Goal: Task Accomplishment & Management: Use online tool/utility

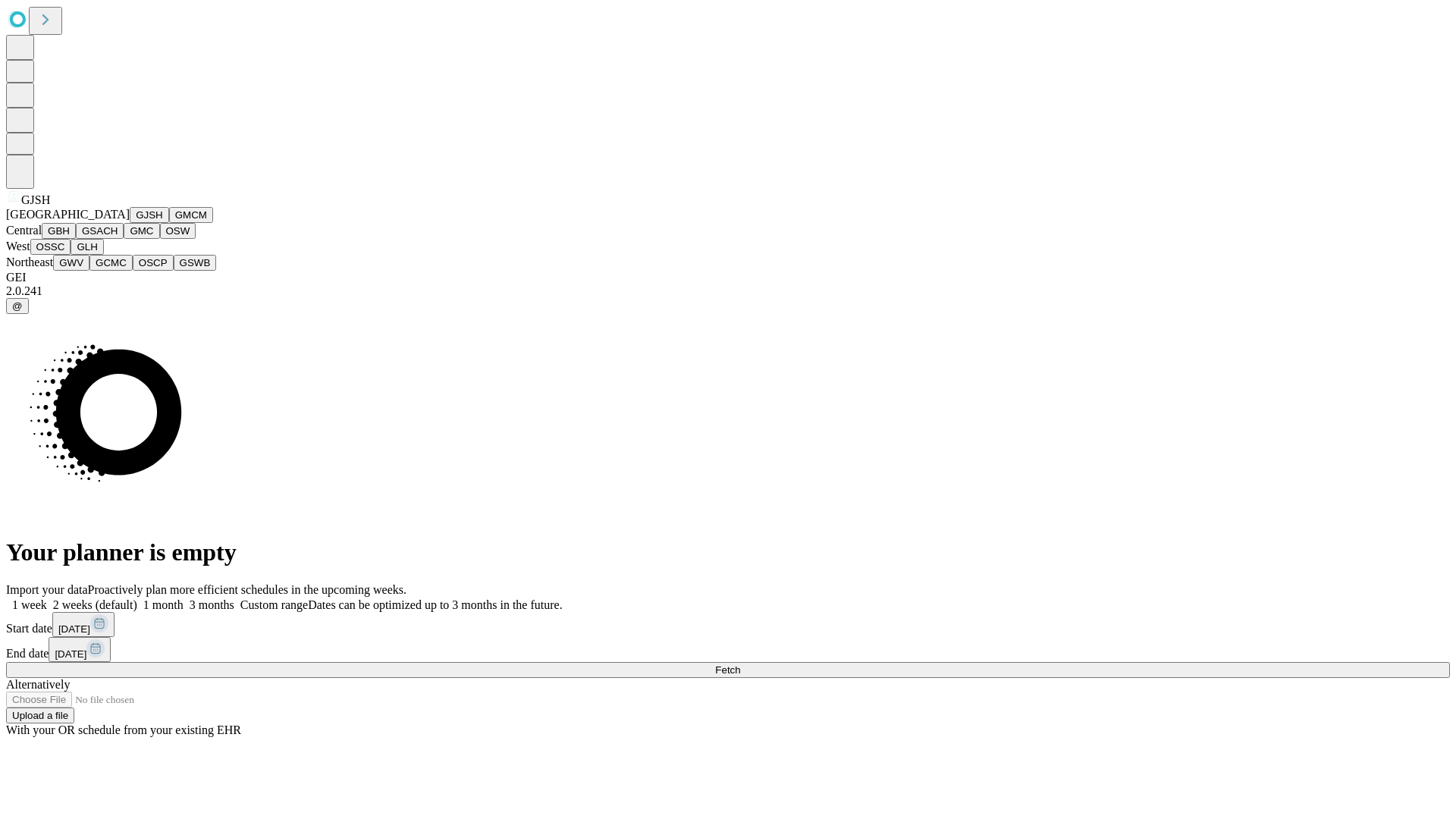
click at [129, 223] on button "GJSH" at bounding box center [148, 215] width 39 height 16
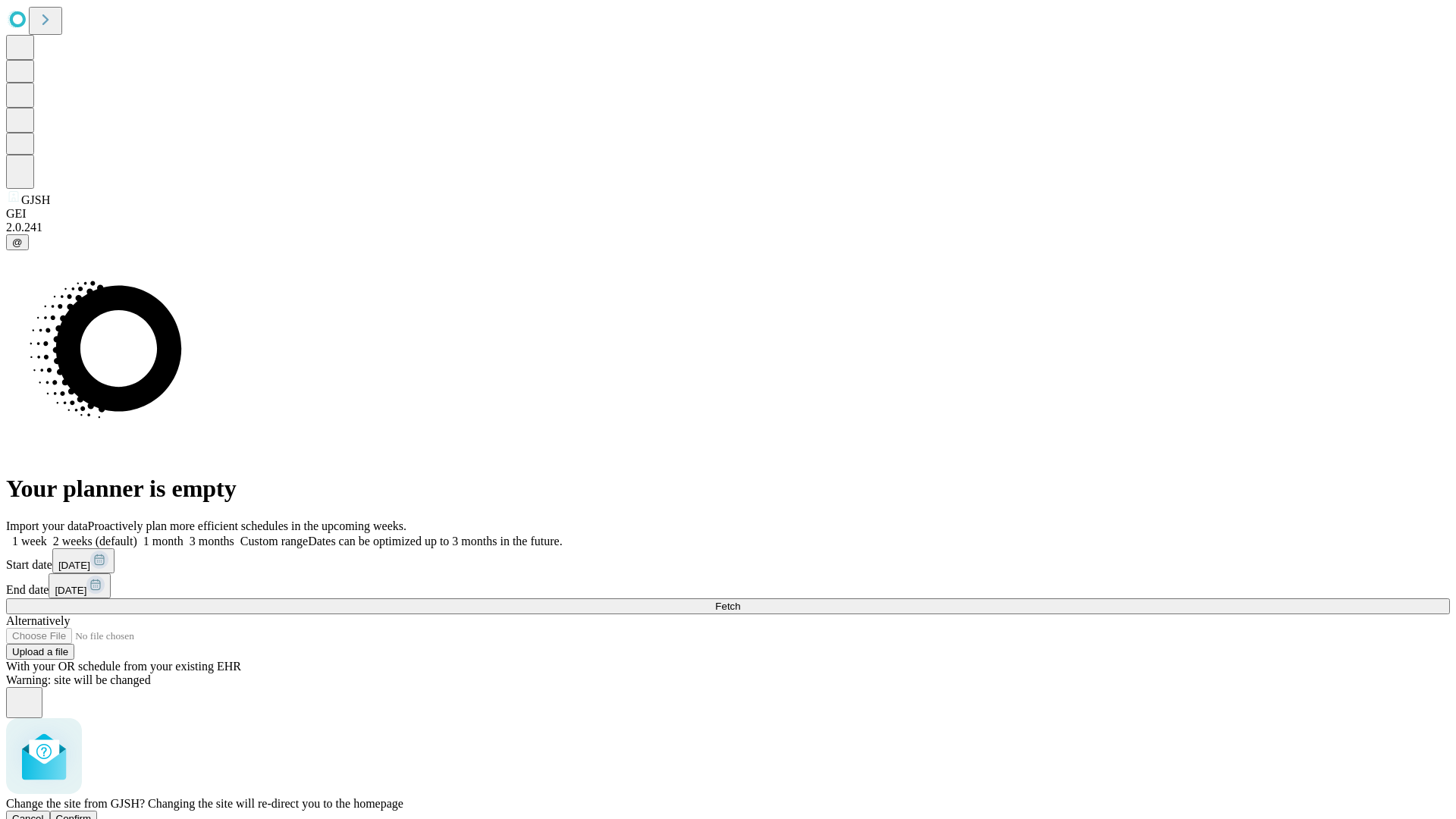
click at [91, 812] on span "Confirm" at bounding box center [73, 818] width 35 height 11
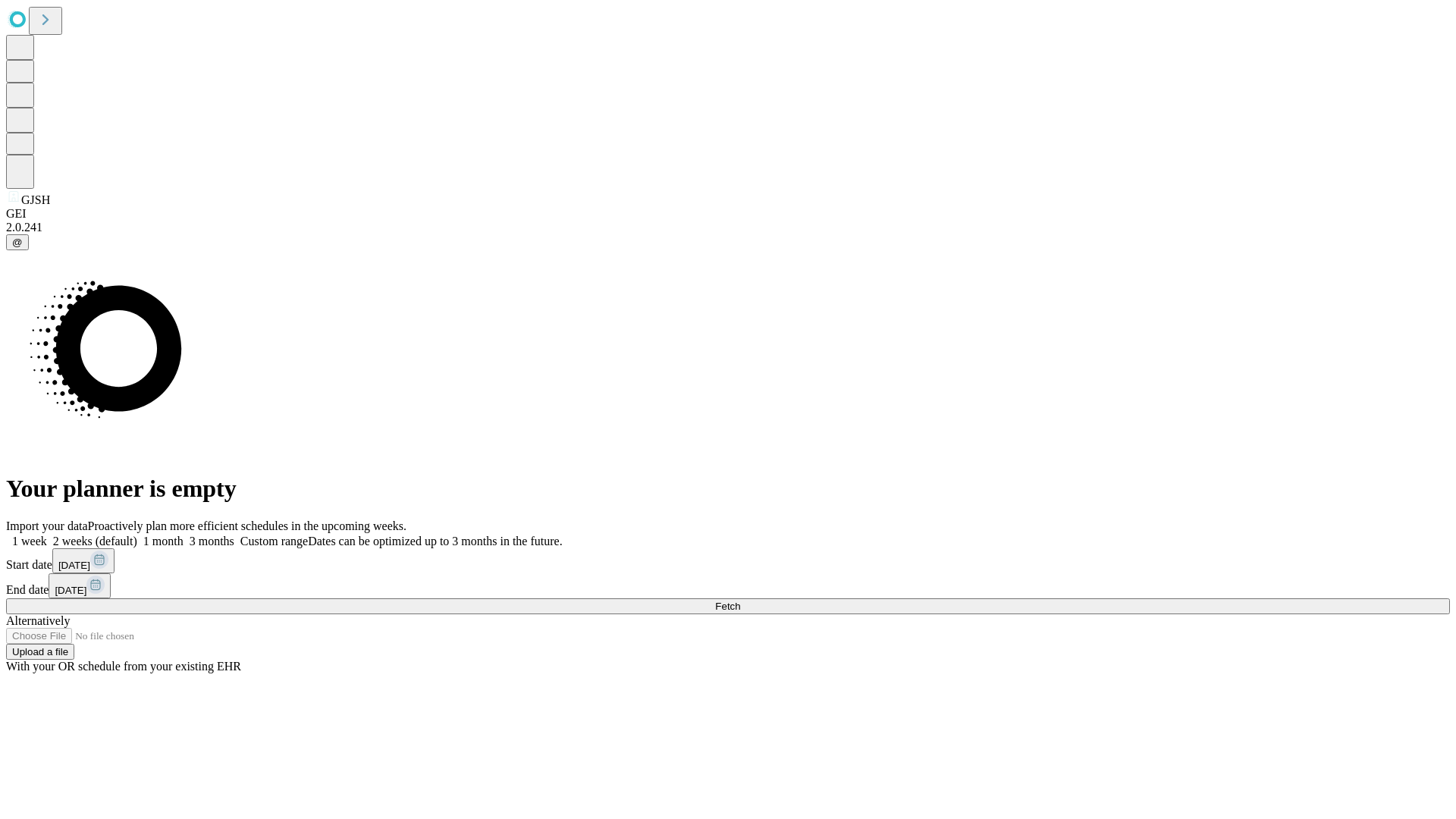
click at [137, 535] on label "2 weeks (default)" at bounding box center [91, 541] width 90 height 13
click at [740, 600] on span "Fetch" at bounding box center [728, 606] width 25 height 11
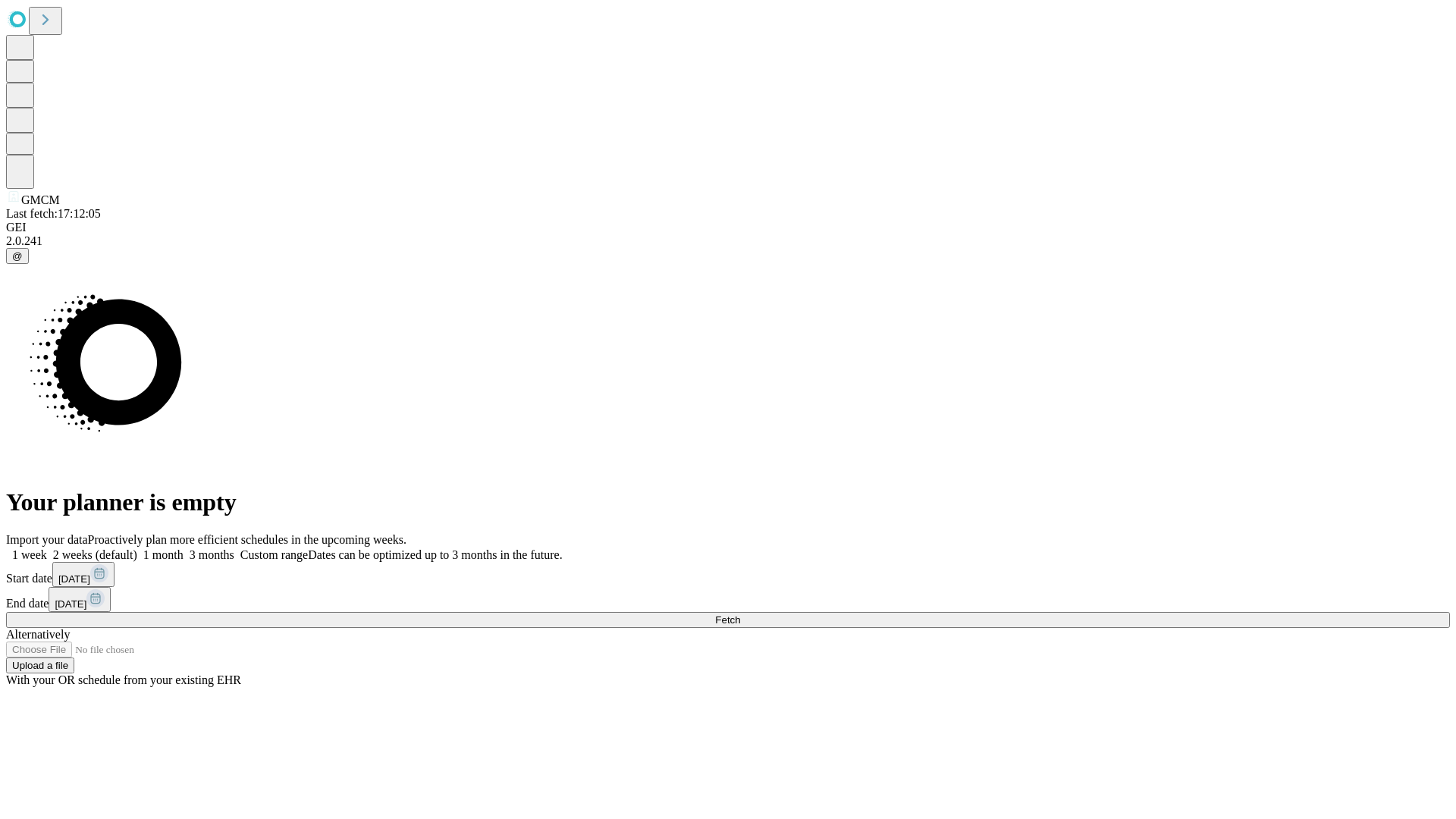
click at [137, 548] on label "2 weeks (default)" at bounding box center [91, 555] width 90 height 13
click at [740, 614] on span "Fetch" at bounding box center [728, 620] width 25 height 11
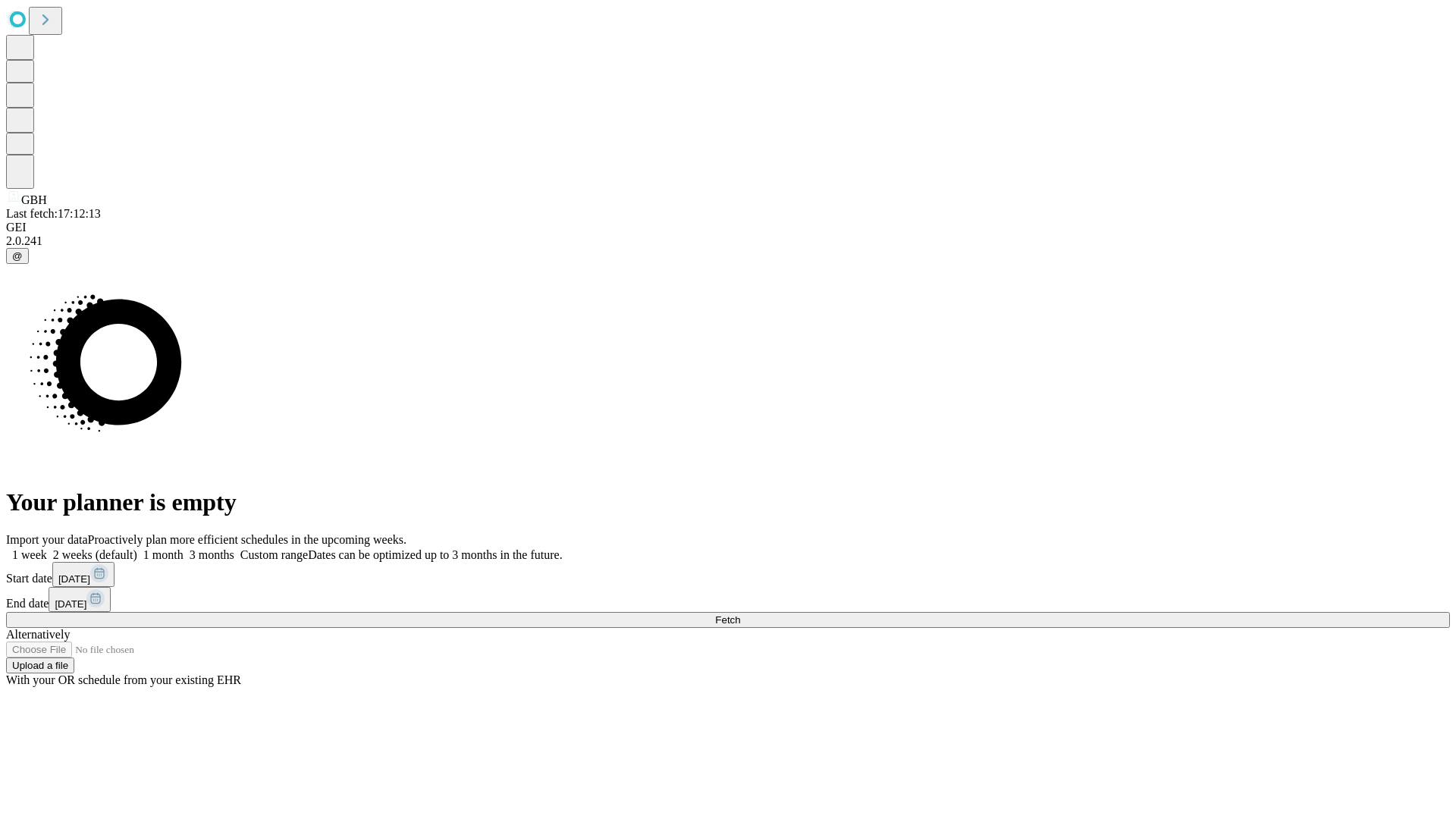
click at [137, 548] on label "2 weeks (default)" at bounding box center [91, 555] width 90 height 13
click at [740, 614] on span "Fetch" at bounding box center [728, 620] width 25 height 11
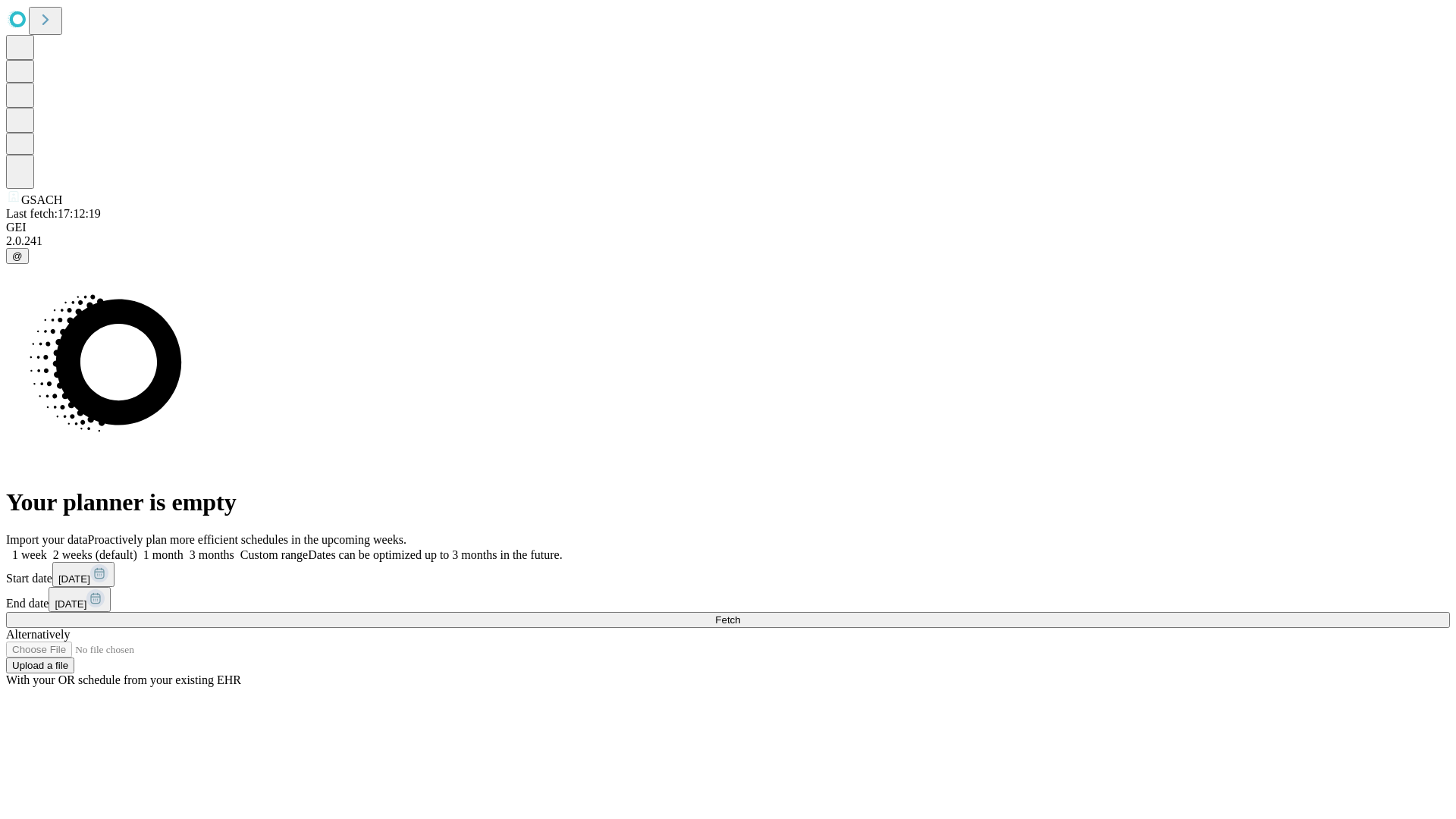
click at [137, 548] on label "2 weeks (default)" at bounding box center [91, 555] width 90 height 13
click at [740, 614] on span "Fetch" at bounding box center [728, 620] width 25 height 11
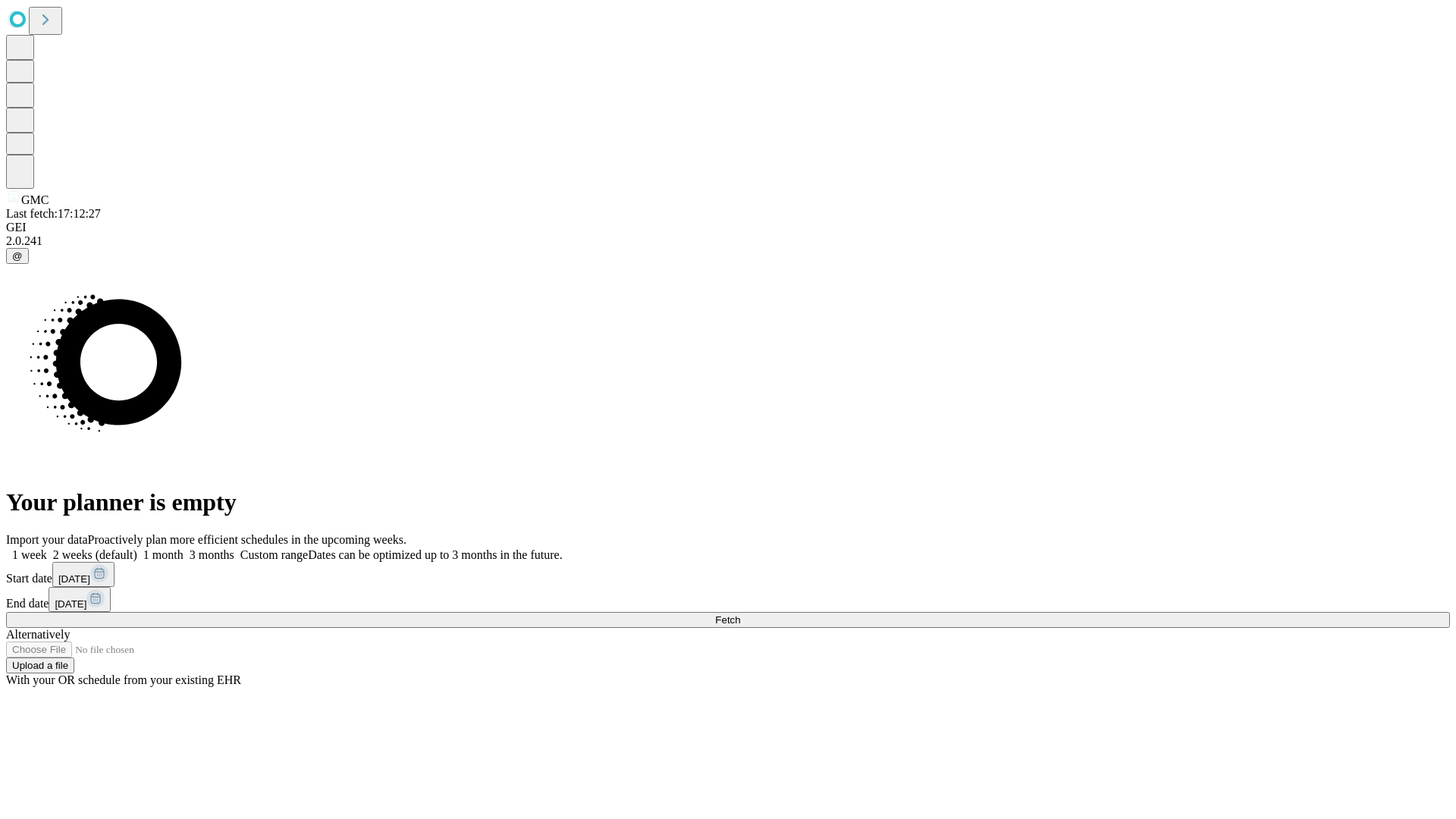
click at [137, 548] on label "2 weeks (default)" at bounding box center [91, 555] width 90 height 13
click at [740, 614] on span "Fetch" at bounding box center [728, 620] width 25 height 11
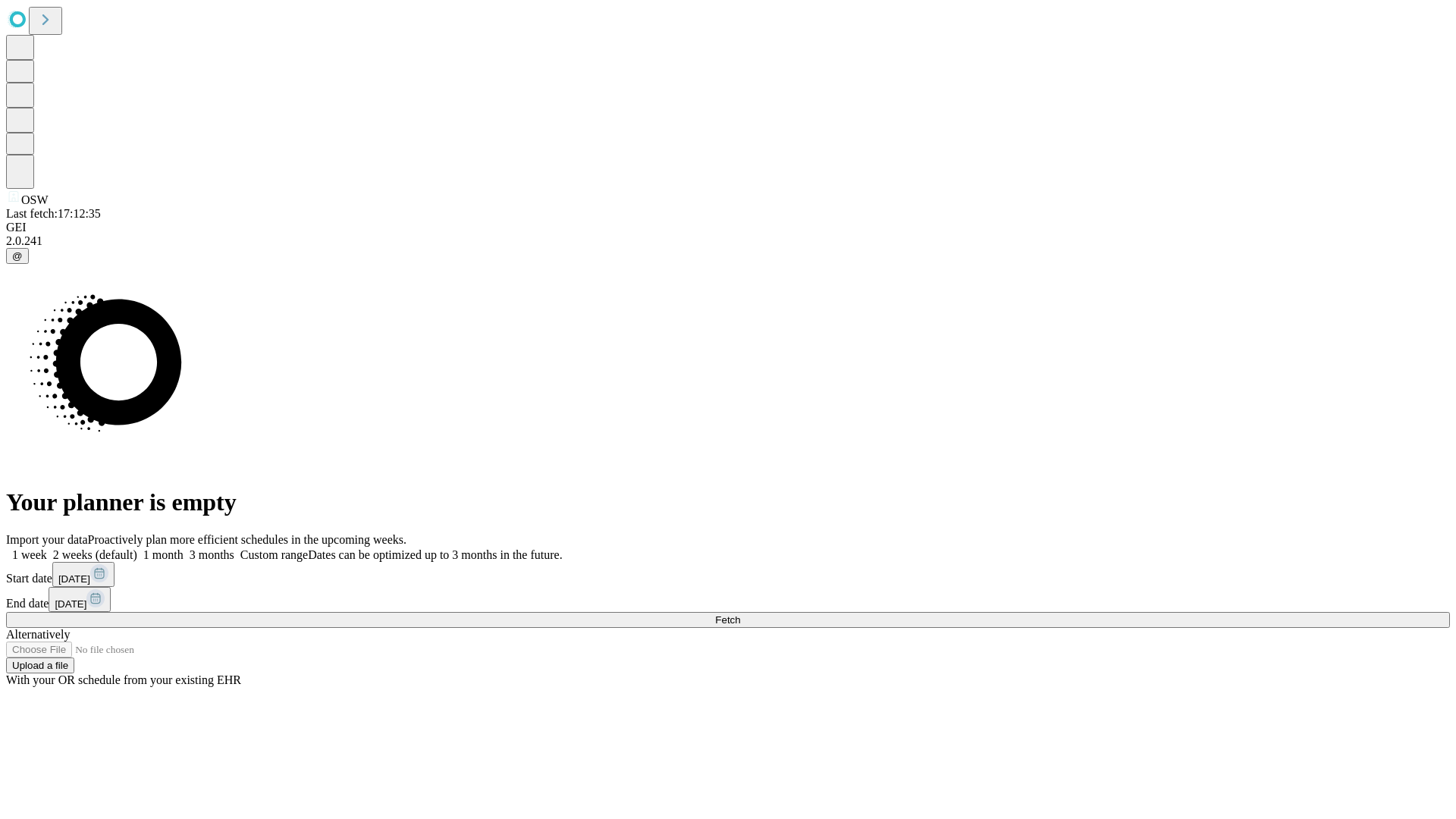
click at [137, 548] on label "2 weeks (default)" at bounding box center [91, 555] width 90 height 13
click at [740, 614] on span "Fetch" at bounding box center [728, 620] width 25 height 11
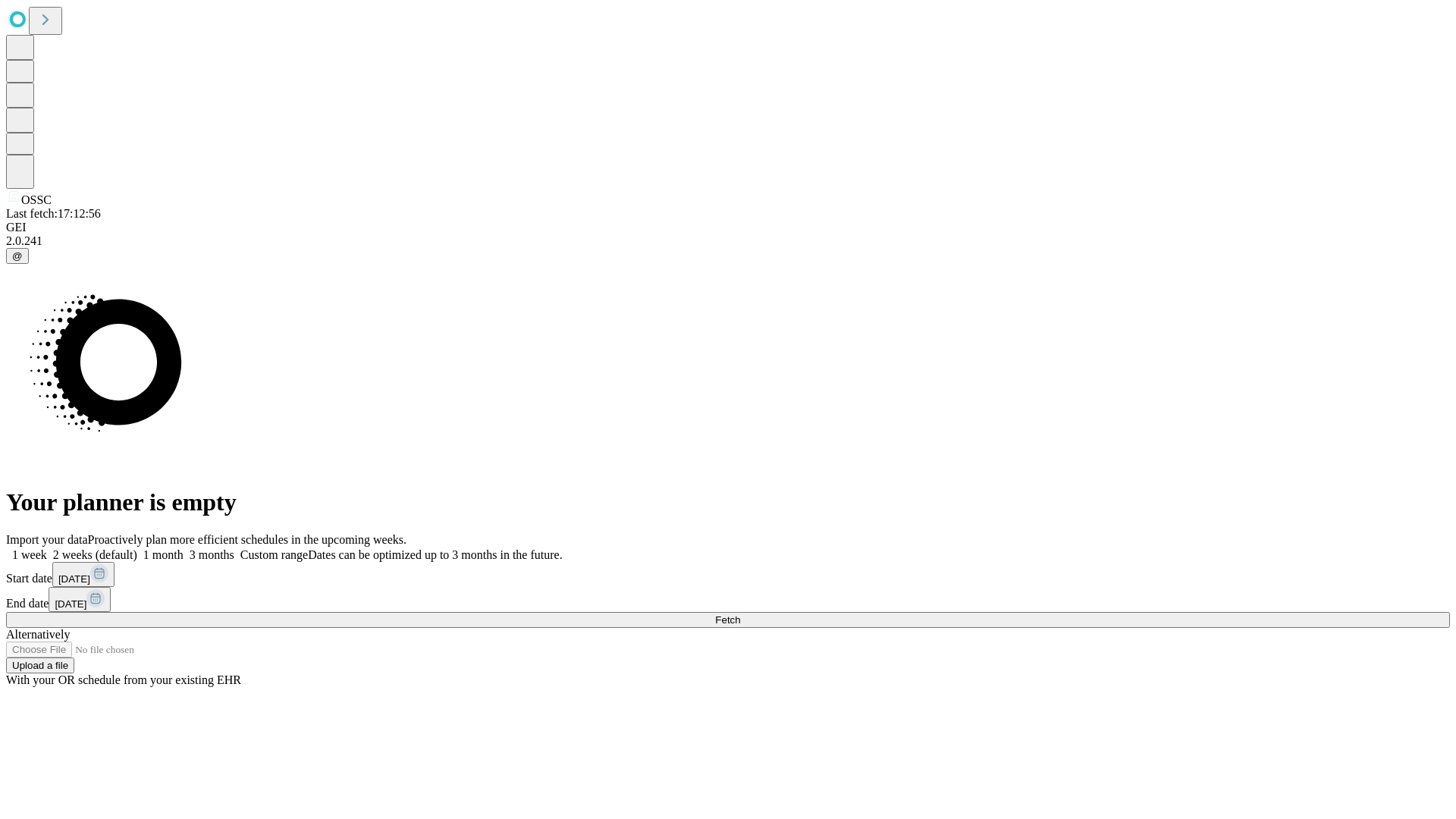
click at [137, 548] on label "2 weeks (default)" at bounding box center [91, 555] width 90 height 13
click at [740, 614] on span "Fetch" at bounding box center [728, 620] width 25 height 11
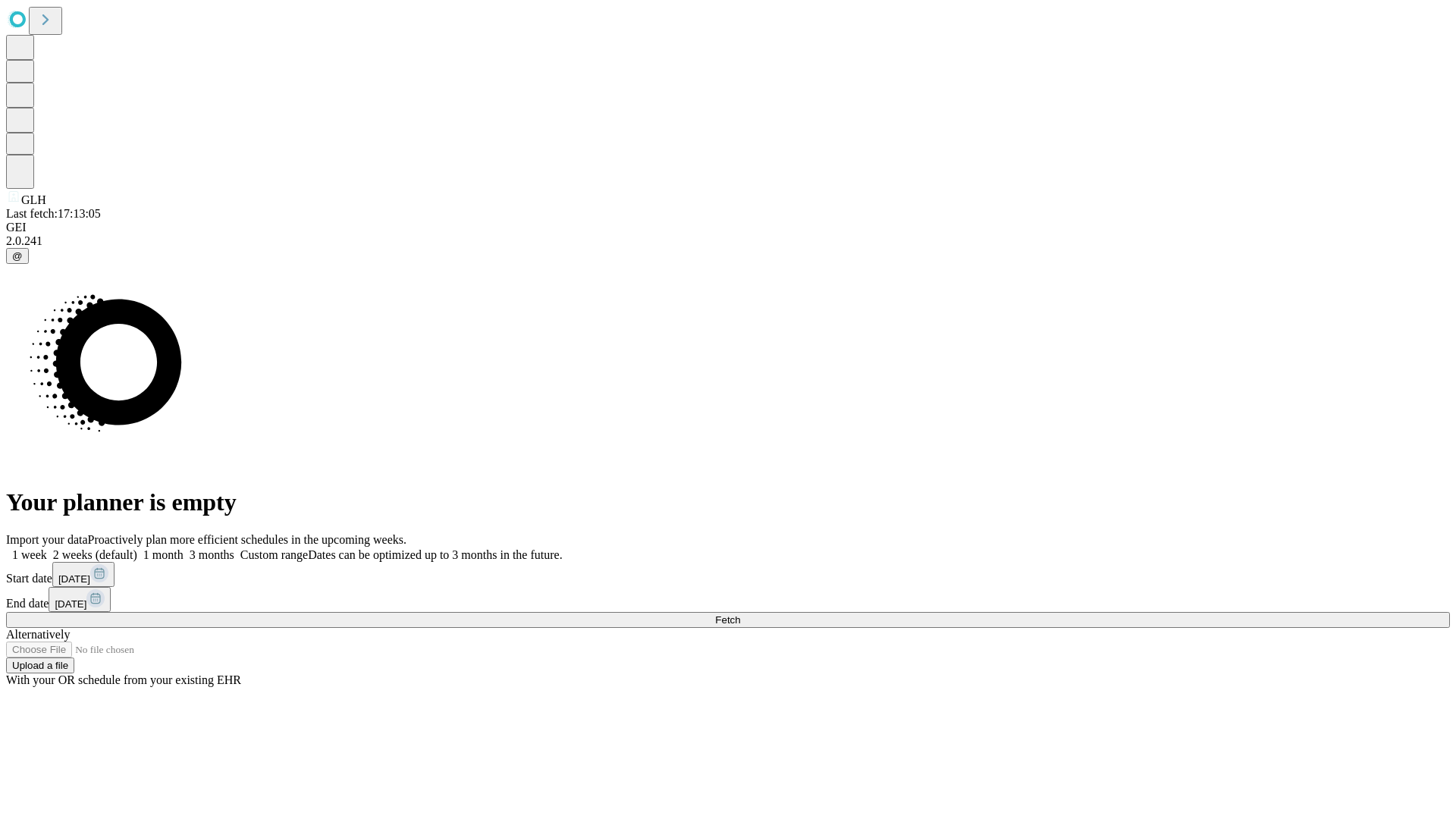
click at [137, 548] on label "2 weeks (default)" at bounding box center [91, 555] width 90 height 13
click at [740, 614] on span "Fetch" at bounding box center [728, 620] width 25 height 11
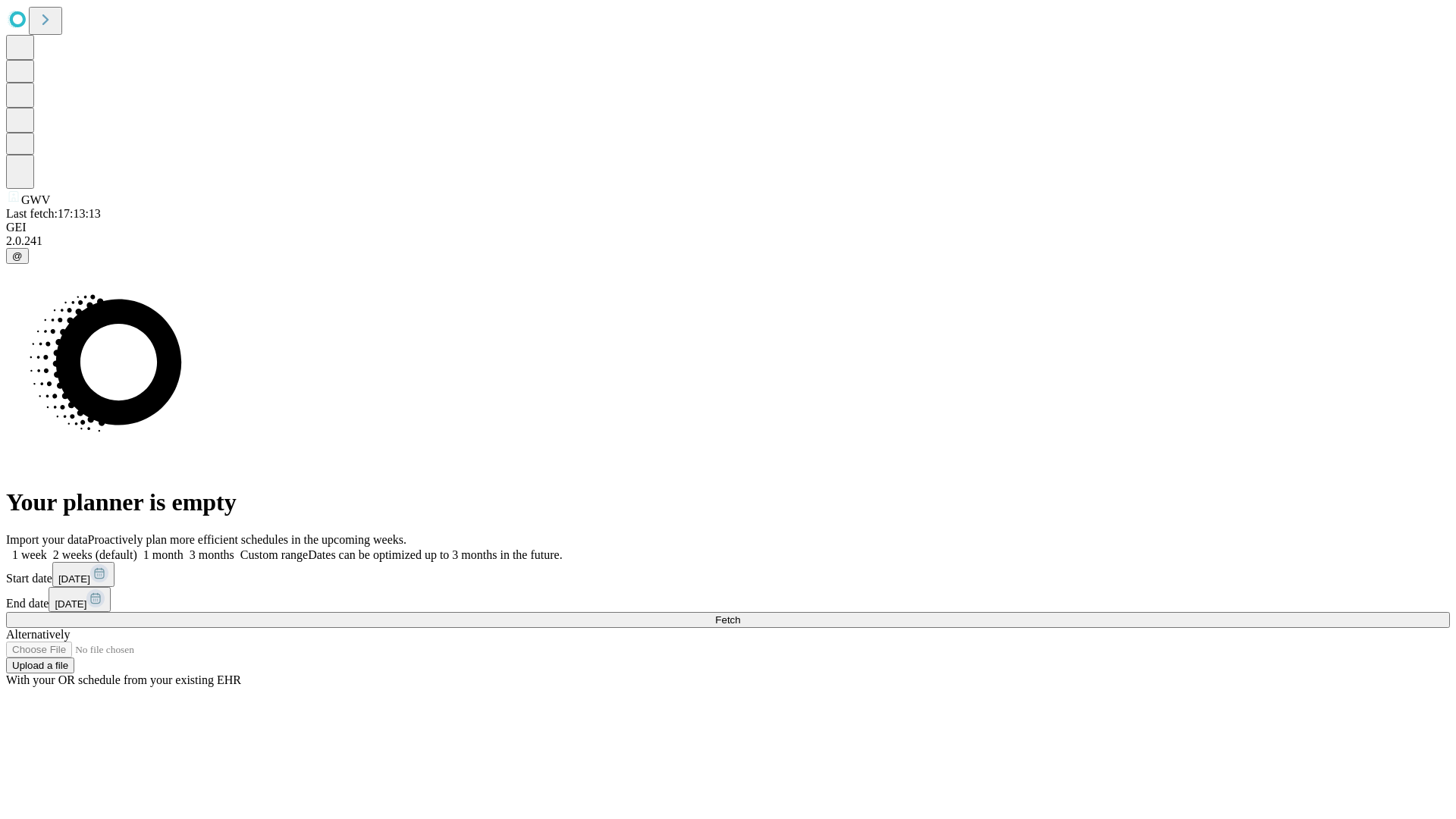
click at [137, 548] on label "2 weeks (default)" at bounding box center [91, 555] width 90 height 13
click at [740, 614] on span "Fetch" at bounding box center [728, 620] width 25 height 11
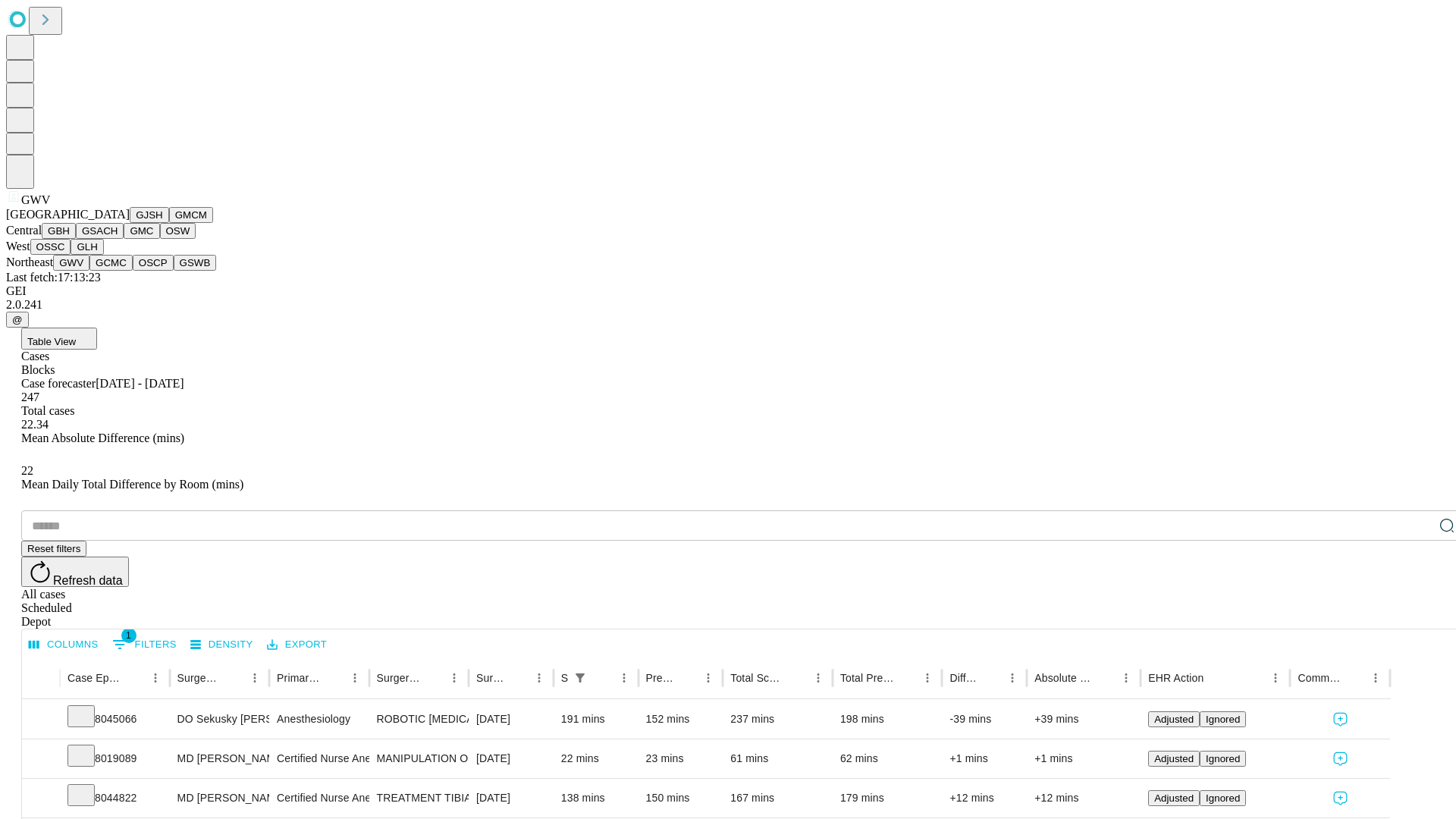
click at [118, 271] on button "GCMC" at bounding box center [110, 263] width 43 height 16
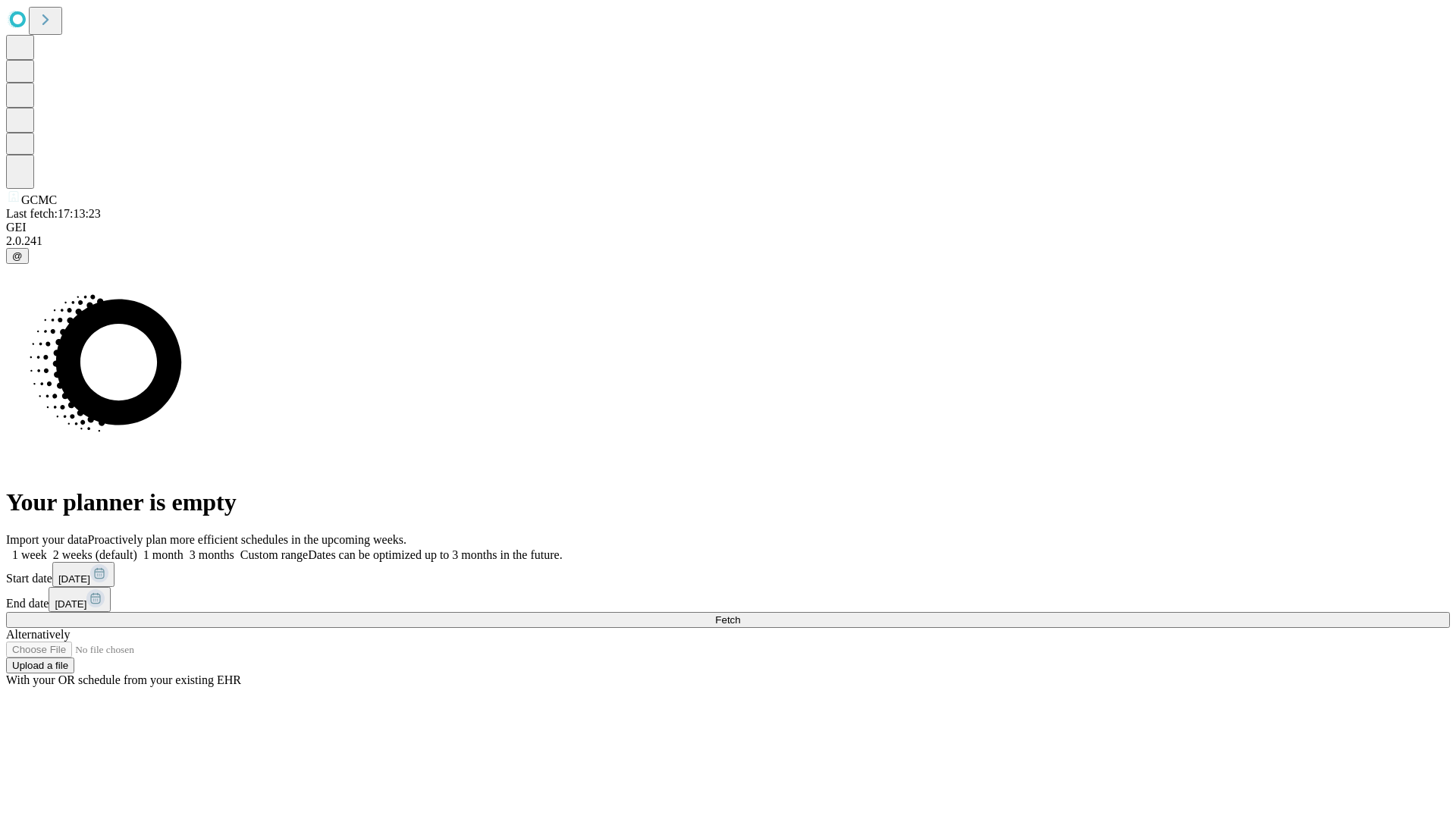
click at [137, 548] on label "2 weeks (default)" at bounding box center [91, 555] width 90 height 13
click at [740, 614] on span "Fetch" at bounding box center [728, 620] width 25 height 11
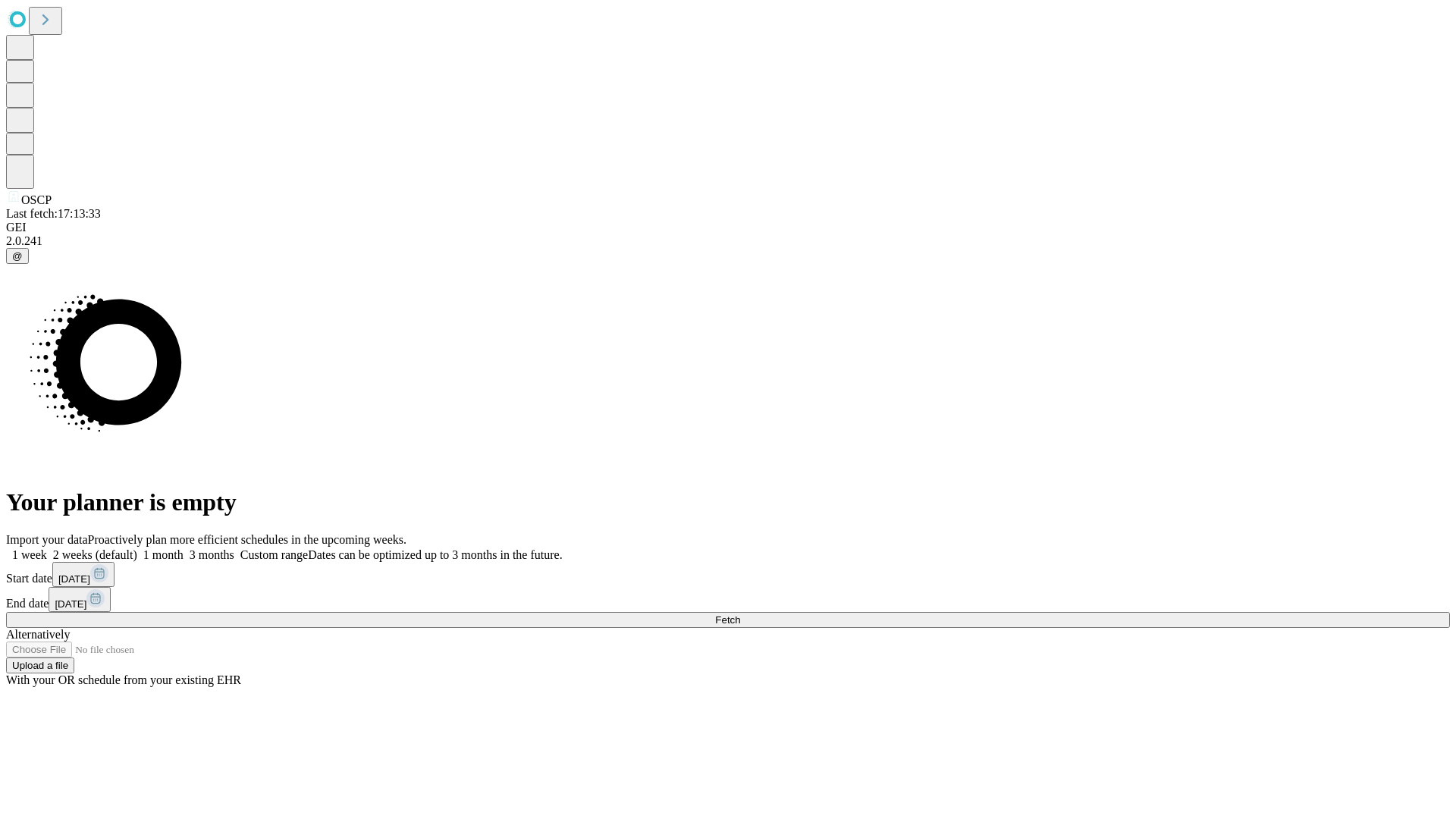
click at [137, 548] on label "2 weeks (default)" at bounding box center [91, 555] width 90 height 13
click at [740, 614] on span "Fetch" at bounding box center [728, 620] width 25 height 11
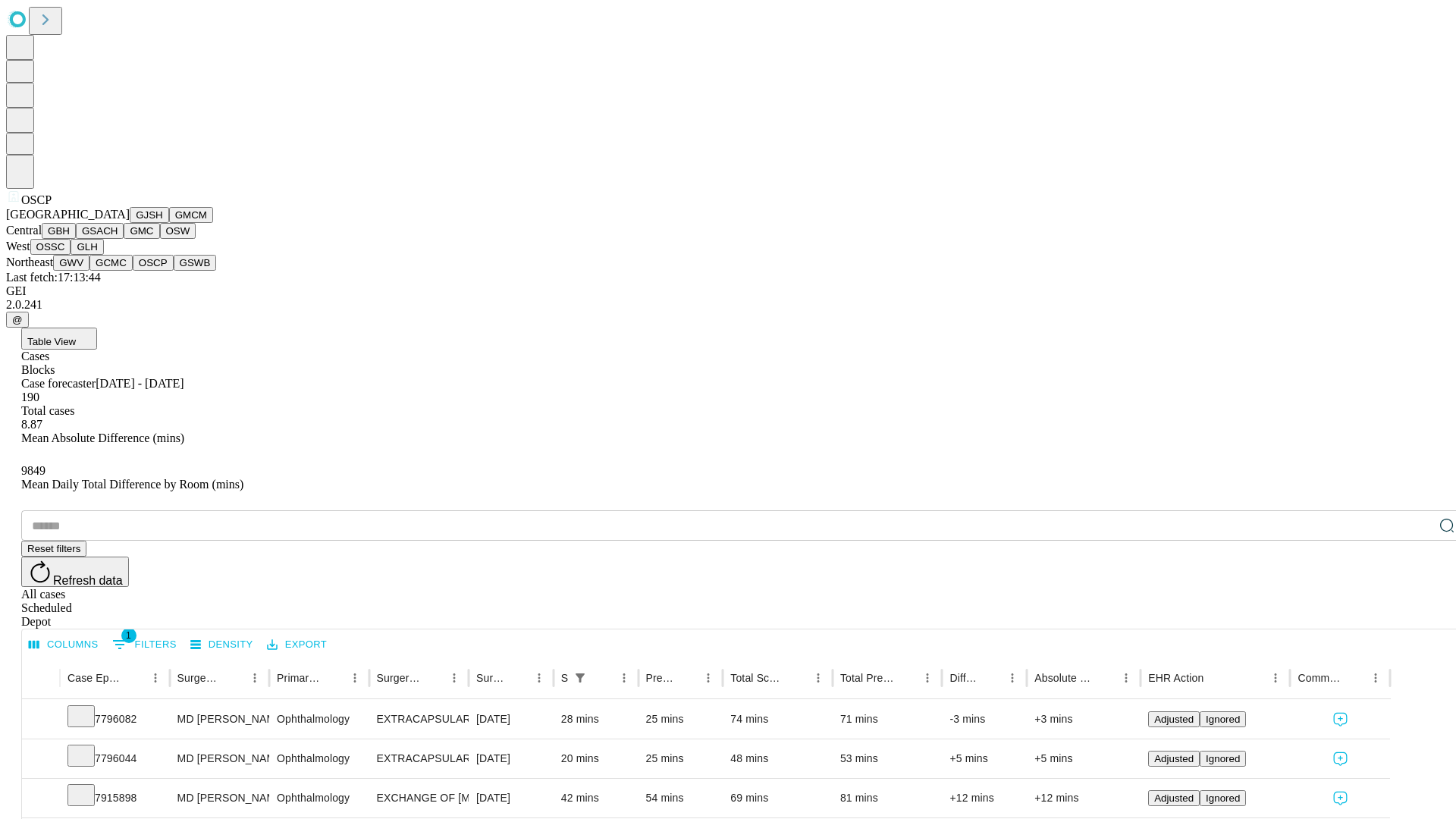
click at [174, 271] on button "GSWB" at bounding box center [195, 263] width 43 height 16
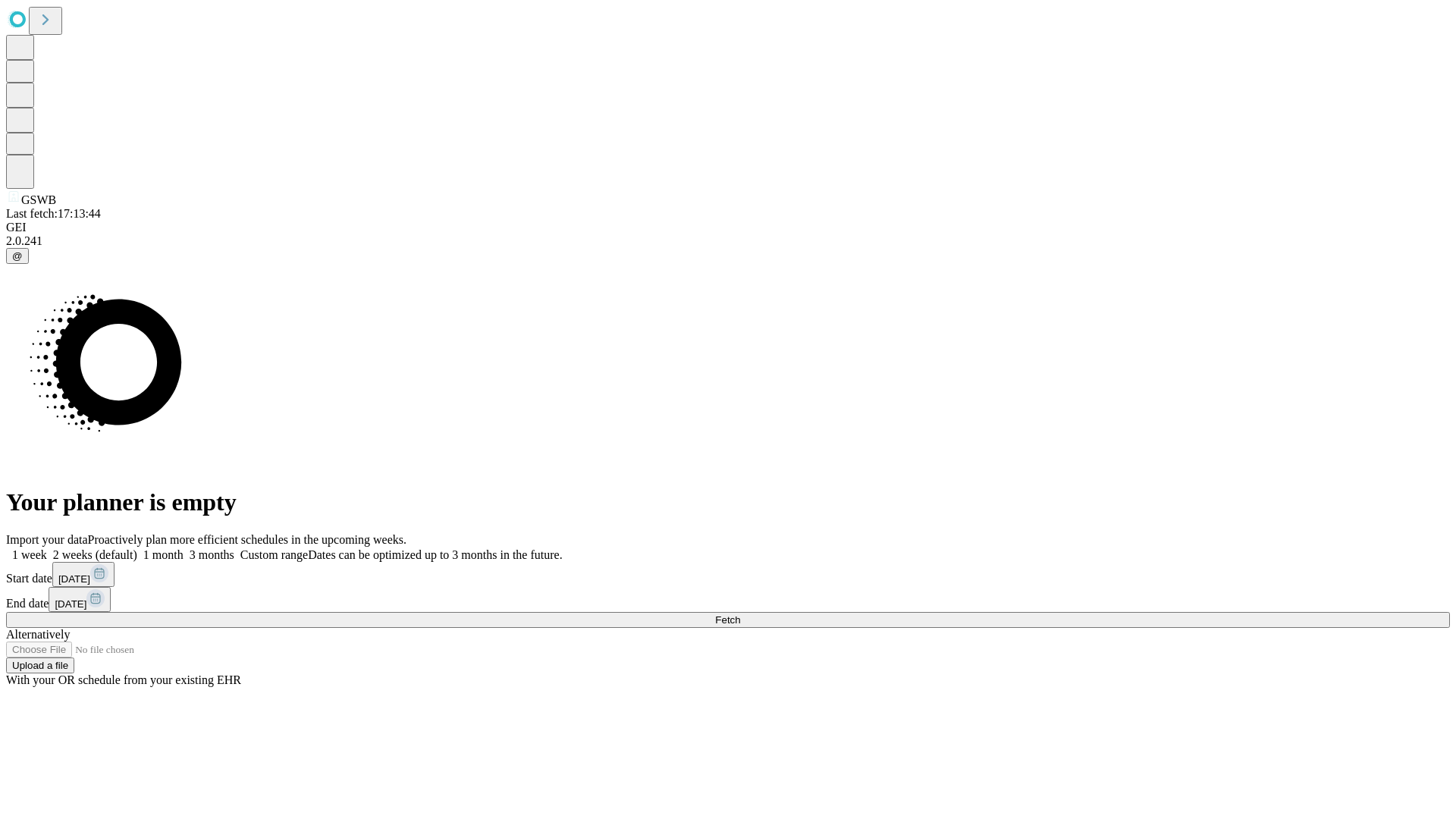
click at [137, 548] on label "2 weeks (default)" at bounding box center [91, 555] width 90 height 13
click at [740, 614] on span "Fetch" at bounding box center [728, 620] width 25 height 11
